Goal: Task Accomplishment & Management: Use online tool/utility

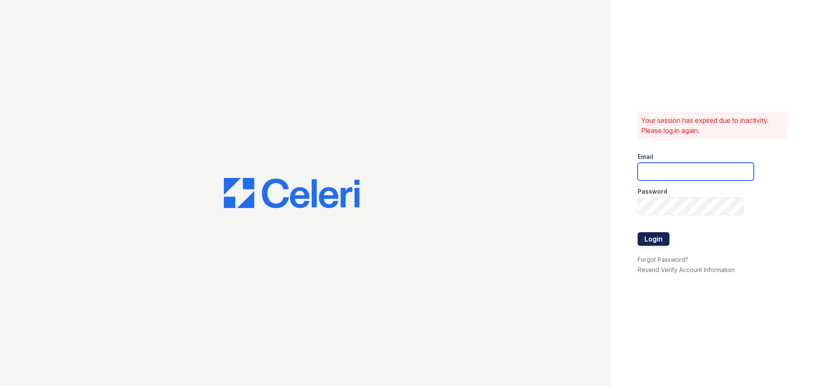
type input "[EMAIL_ADDRESS][DOMAIN_NAME]"
click at [659, 236] on button "Login" at bounding box center [654, 239] width 32 height 14
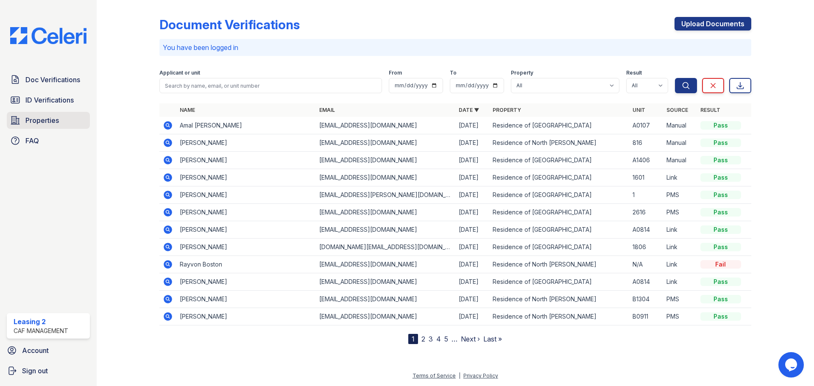
click at [69, 119] on link "Properties" at bounding box center [48, 120] width 83 height 17
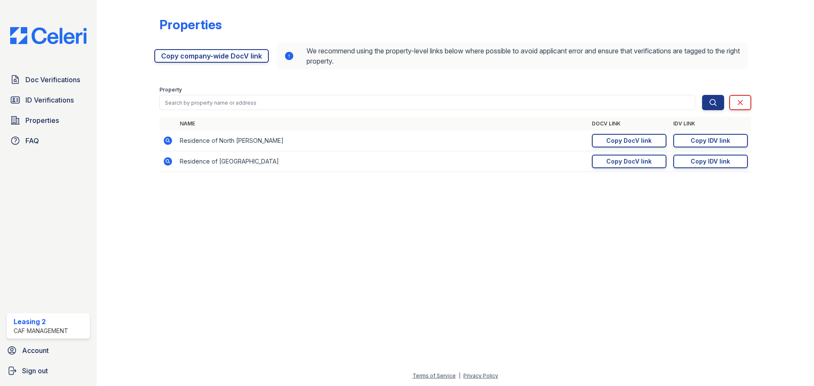
click at [386, 80] on form "Property Search Clear Search Clear" at bounding box center [455, 97] width 592 height 34
click at [656, 135] on link "Copy DocV link Copy link" at bounding box center [629, 141] width 75 height 14
click at [614, 81] on form "Property Search Clear Search Clear" at bounding box center [455, 97] width 592 height 34
click at [701, 142] on div "Copy IDV link" at bounding box center [710, 141] width 39 height 8
click at [655, 140] on link "Copy DocV link Copy link" at bounding box center [629, 141] width 75 height 14
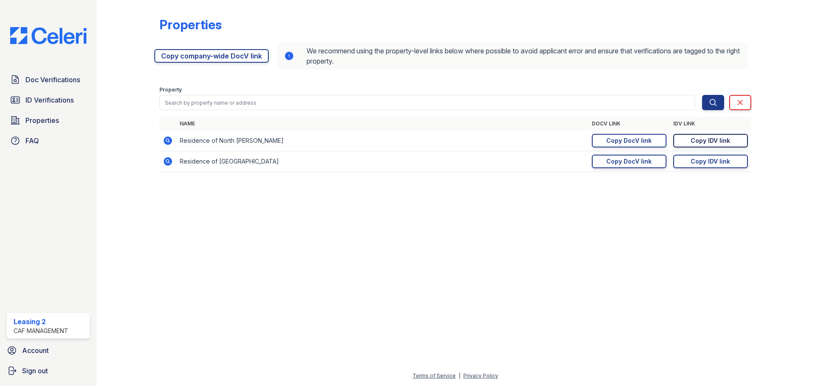
click at [682, 142] on link "Copy IDV link Copy link" at bounding box center [710, 141] width 75 height 14
click at [759, 78] on div at bounding box center [775, 91] width 49 height 177
